Goal: Task Accomplishment & Management: Use online tool/utility

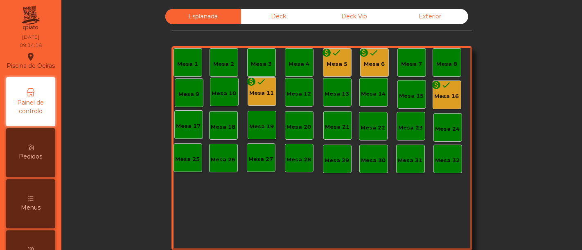
click at [251, 97] on div "monetization_on done Mesa 11" at bounding box center [262, 91] width 29 height 29
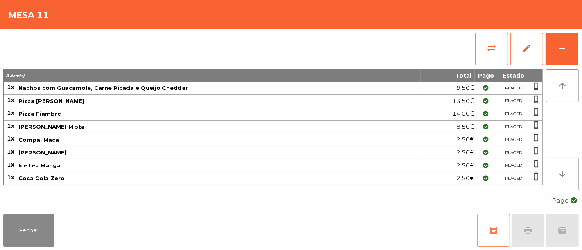
click at [494, 233] on span "archive" at bounding box center [494, 231] width 10 height 10
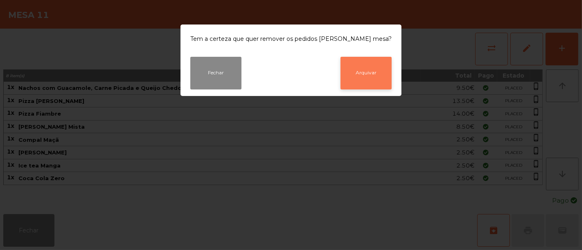
click at [360, 66] on button "Arquivar" at bounding box center [365, 73] width 51 height 33
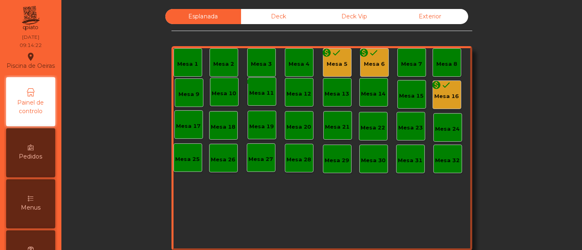
click at [343, 64] on div "monetization_on done Mesa 5" at bounding box center [337, 62] width 29 height 29
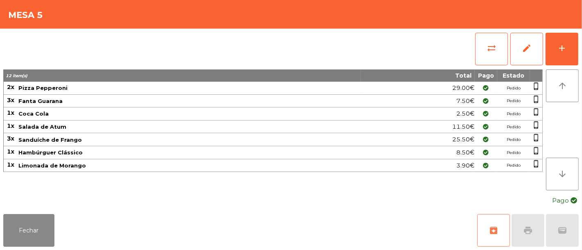
click at [497, 236] on button "archive" at bounding box center [493, 230] width 33 height 33
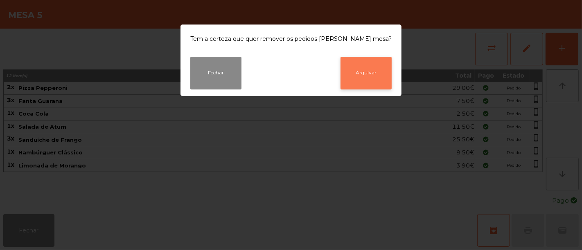
click at [371, 82] on button "Arquivar" at bounding box center [365, 73] width 51 height 33
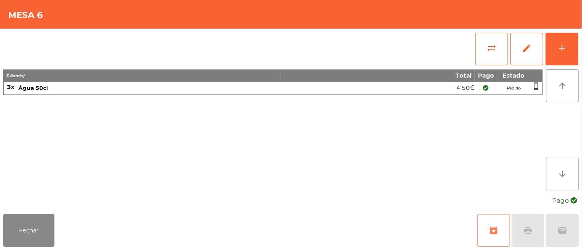
click at [501, 233] on button "archive" at bounding box center [493, 230] width 33 height 33
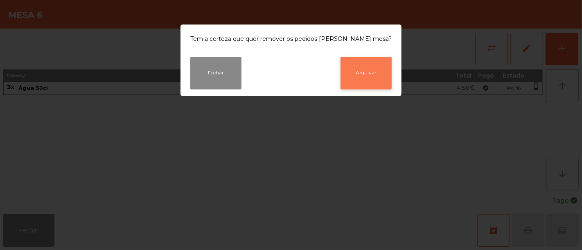
click at [366, 79] on button "Arquivar" at bounding box center [365, 73] width 51 height 33
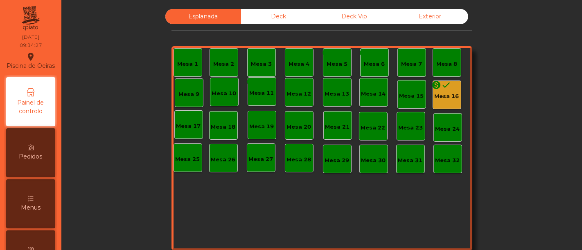
click at [444, 102] on div "monetization_on done Mesa 16" at bounding box center [446, 95] width 29 height 29
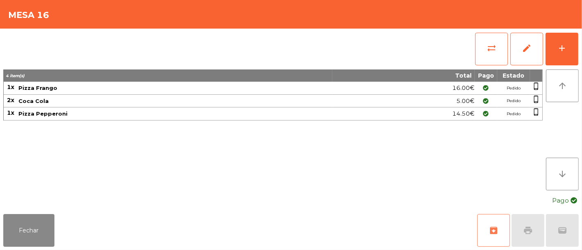
click at [494, 225] on button "archive" at bounding box center [493, 230] width 33 height 33
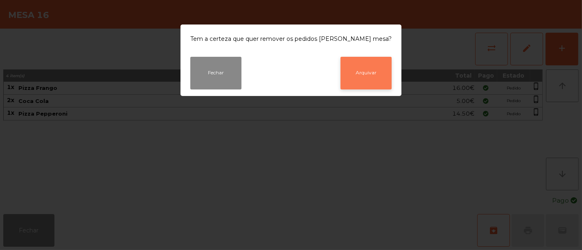
click at [358, 68] on button "Arquivar" at bounding box center [365, 73] width 51 height 33
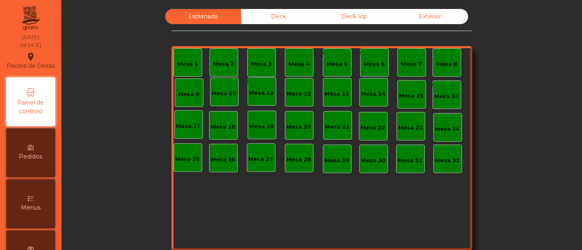
click at [282, 16] on div "Deck" at bounding box center [279, 16] width 76 height 15
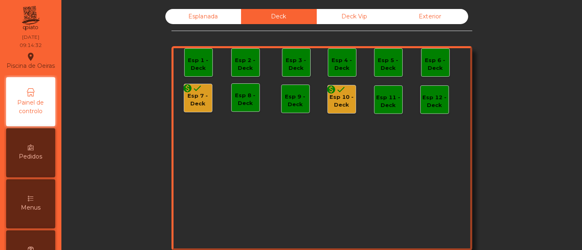
click at [184, 105] on div "Esp 7 - Deck" at bounding box center [198, 100] width 28 height 16
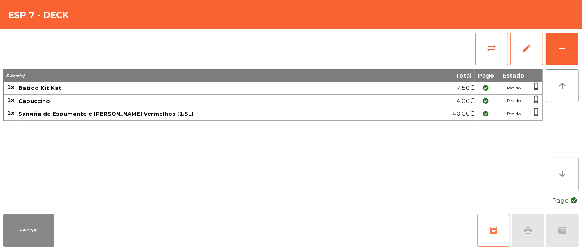
click at [486, 223] on button "archive" at bounding box center [493, 230] width 33 height 33
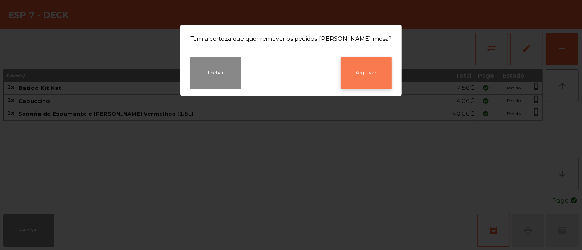
click at [373, 80] on button "Arquivar" at bounding box center [365, 73] width 51 height 33
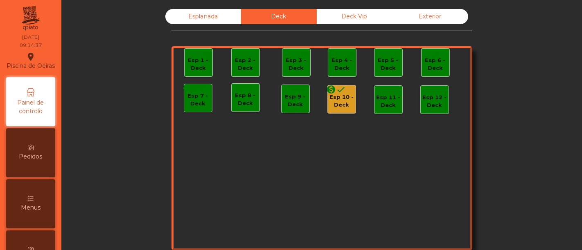
click at [345, 107] on div "Esp 10 - Deck" at bounding box center [342, 101] width 28 height 16
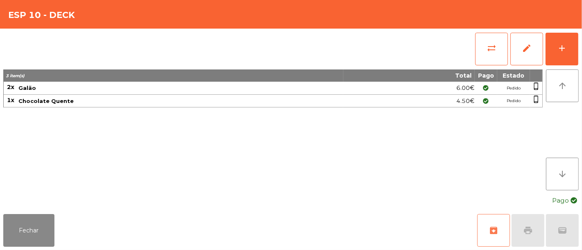
click at [498, 227] on span "archive" at bounding box center [494, 231] width 10 height 10
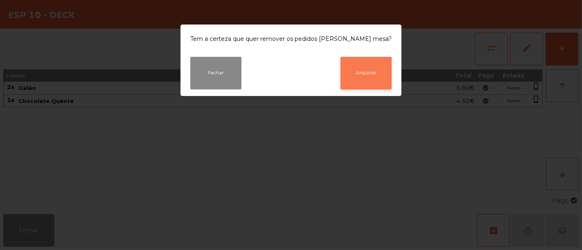
click at [367, 81] on button "Arquivar" at bounding box center [365, 73] width 51 height 33
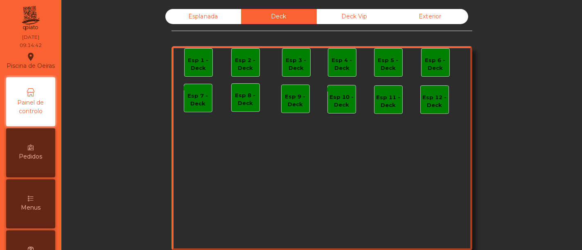
click at [350, 26] on div "Esplanada Deck Deck Vip Exterior Esp 1 - Deck Esp 2 - Deck Esp 3 - Deck Esp 4 -…" at bounding box center [321, 138] width 301 height 259
click at [351, 20] on div "Deck Vip" at bounding box center [355, 16] width 76 height 15
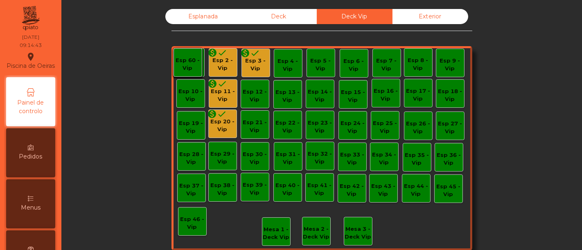
click at [220, 61] on div "Esp 2 - Vip" at bounding box center [223, 64] width 28 height 16
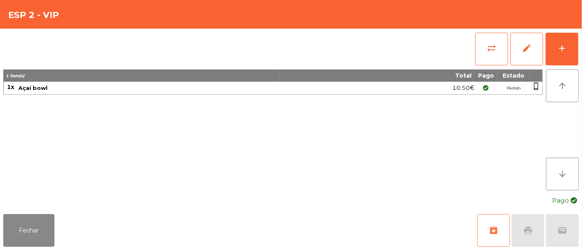
click at [493, 230] on span "archive" at bounding box center [494, 231] width 10 height 10
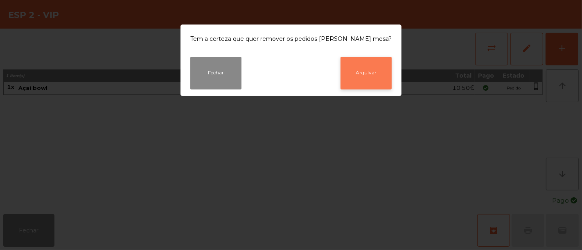
click at [369, 78] on button "Arquivar" at bounding box center [365, 73] width 51 height 33
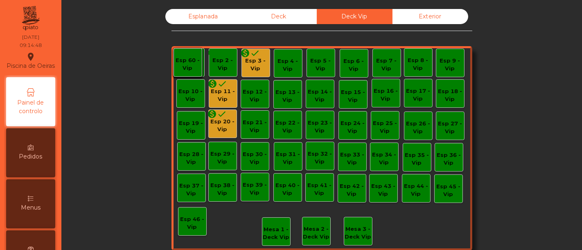
click at [264, 61] on div "Esp 3 - Vip" at bounding box center [256, 65] width 28 height 16
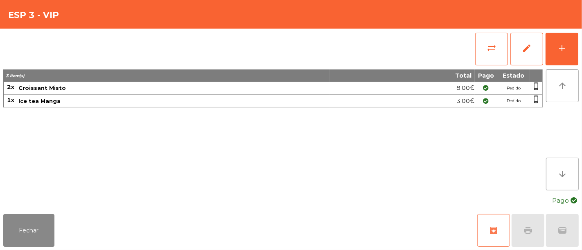
click at [495, 232] on span "archive" at bounding box center [494, 231] width 10 height 10
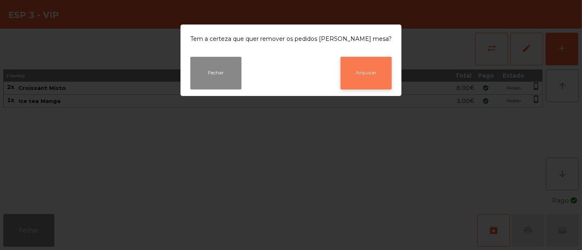
click at [340, 78] on button "Arquivar" at bounding box center [365, 73] width 51 height 33
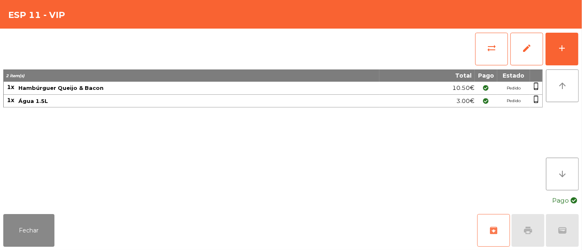
click at [500, 232] on button "archive" at bounding box center [493, 230] width 33 height 33
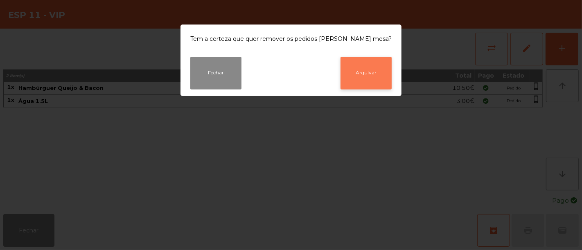
click at [354, 77] on button "Arquivar" at bounding box center [365, 73] width 51 height 33
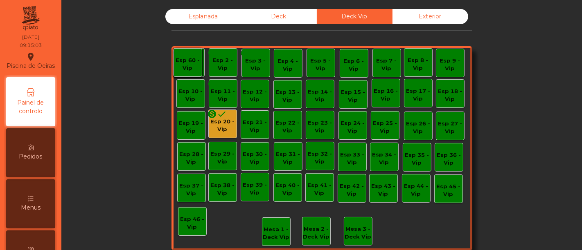
click at [221, 123] on div "Esp 20 - Vip" at bounding box center [223, 126] width 28 height 16
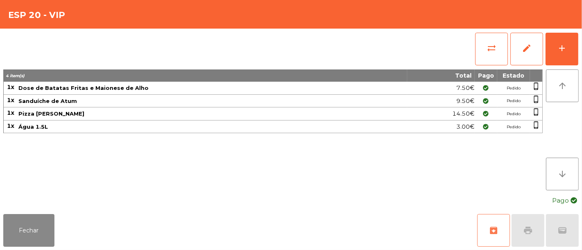
click at [501, 230] on button "archive" at bounding box center [493, 230] width 33 height 33
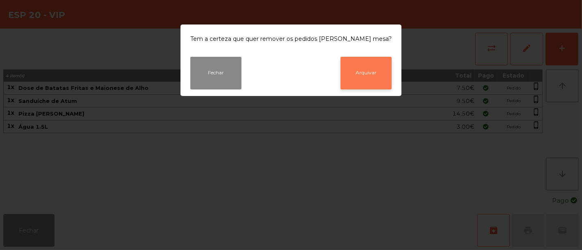
click at [357, 78] on button "Arquivar" at bounding box center [365, 73] width 51 height 33
